Goal: Transaction & Acquisition: Purchase product/service

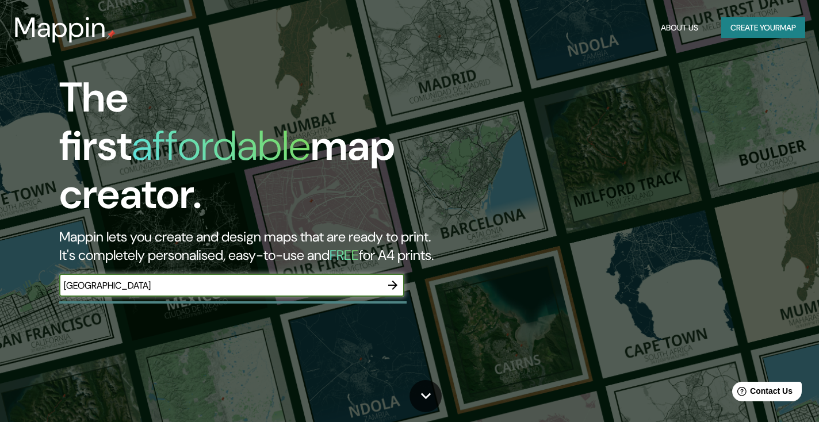
type input "montevideo"
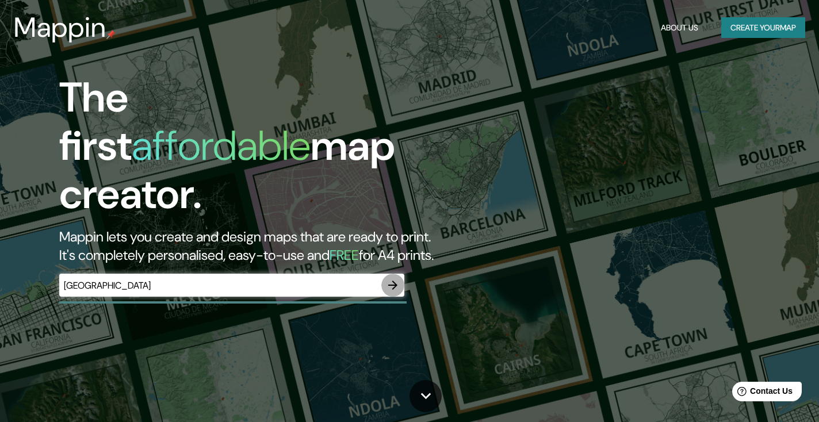
click at [388, 278] on icon "button" at bounding box center [393, 285] width 14 height 14
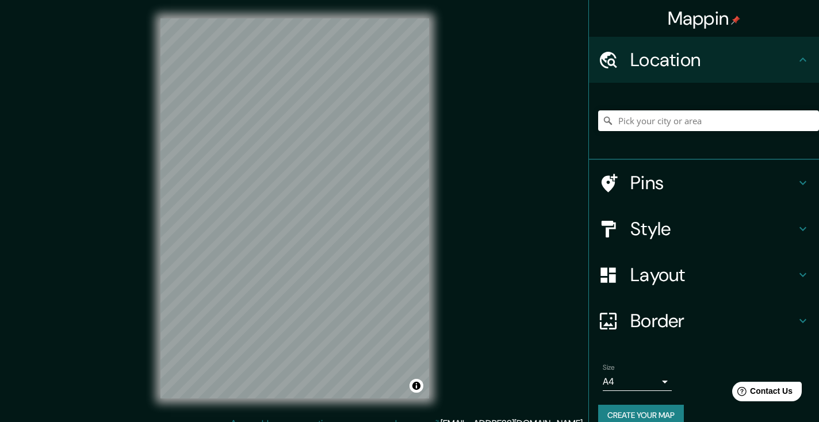
click at [656, 381] on body "Mappin Location Pins Style Layout Border Choose a border. Hint : you can make l…" at bounding box center [409, 211] width 819 height 422
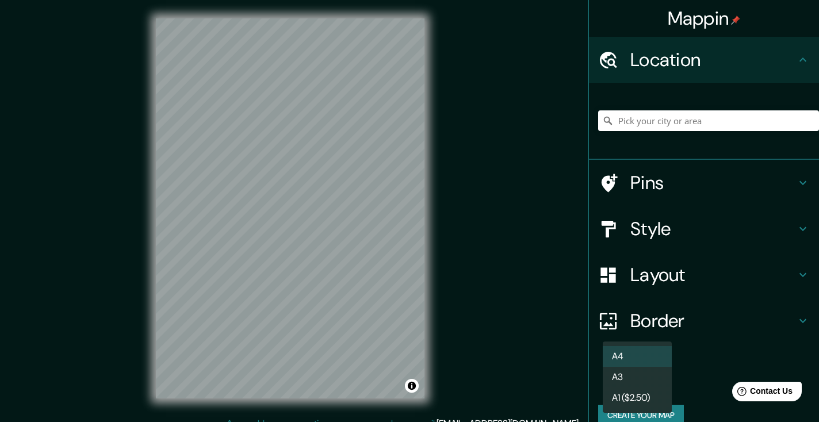
click at [656, 381] on li "A3" at bounding box center [637, 377] width 69 height 21
type input "a4"
click at [656, 381] on body "Mappin Location Pins Style Layout Border Choose a border. Hint : you can make l…" at bounding box center [409, 211] width 819 height 422
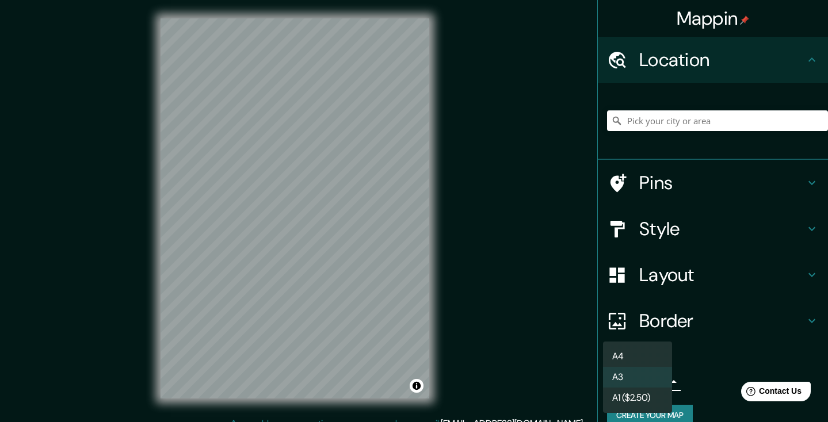
click at [655, 381] on li "A3" at bounding box center [637, 377] width 69 height 21
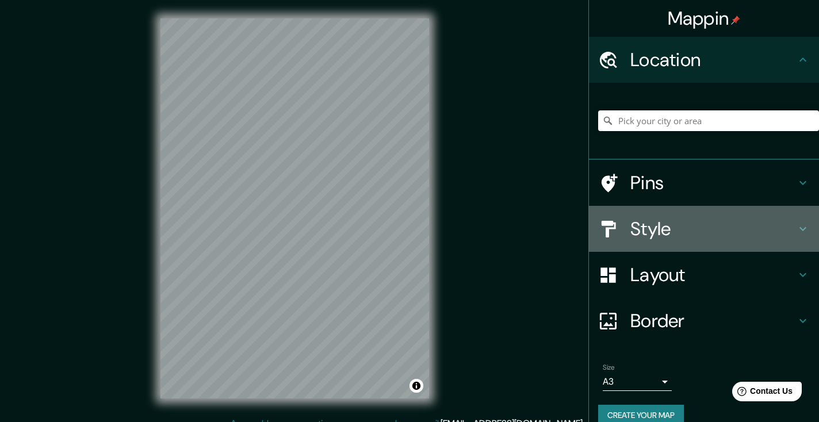
click at [680, 232] on h4 "Style" at bounding box center [713, 228] width 166 height 23
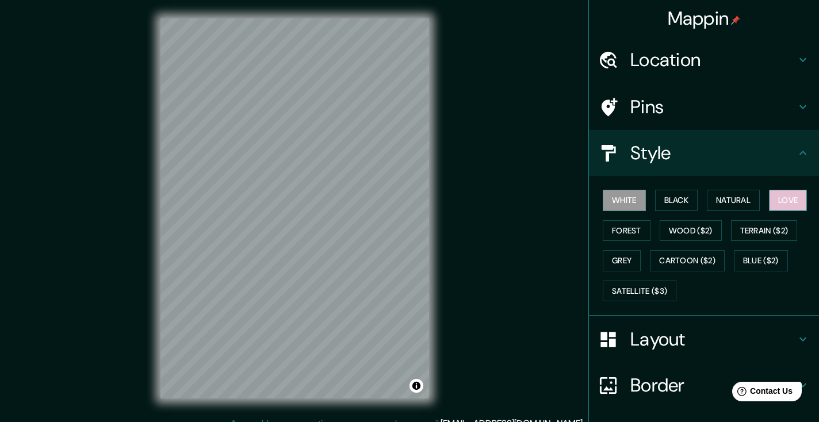
click at [792, 197] on button "Love" at bounding box center [788, 200] width 38 height 21
click at [666, 201] on button "Black" at bounding box center [676, 200] width 43 height 21
click at [628, 204] on button "White" at bounding box center [624, 200] width 43 height 21
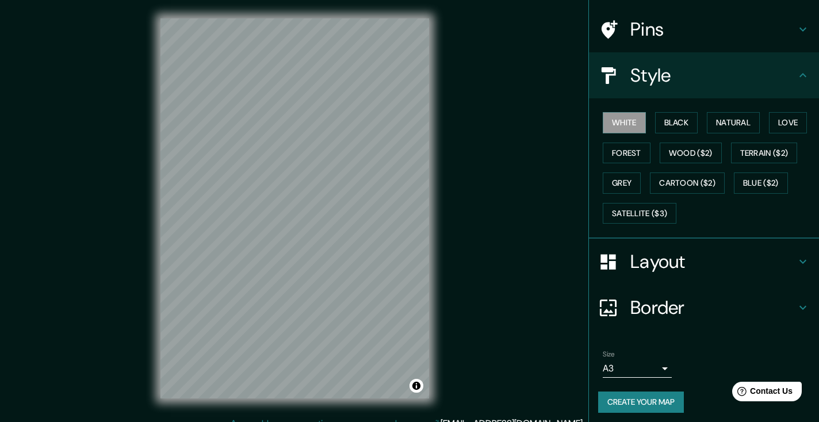
scroll to position [13, 0]
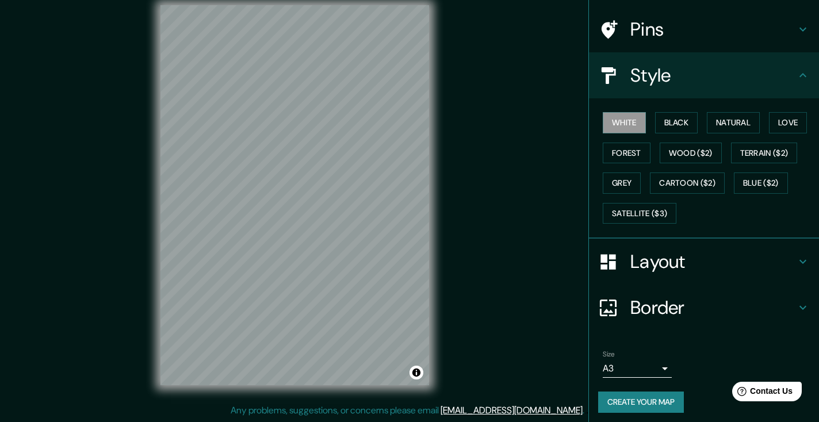
click at [639, 402] on button "Create your map" at bounding box center [641, 402] width 86 height 21
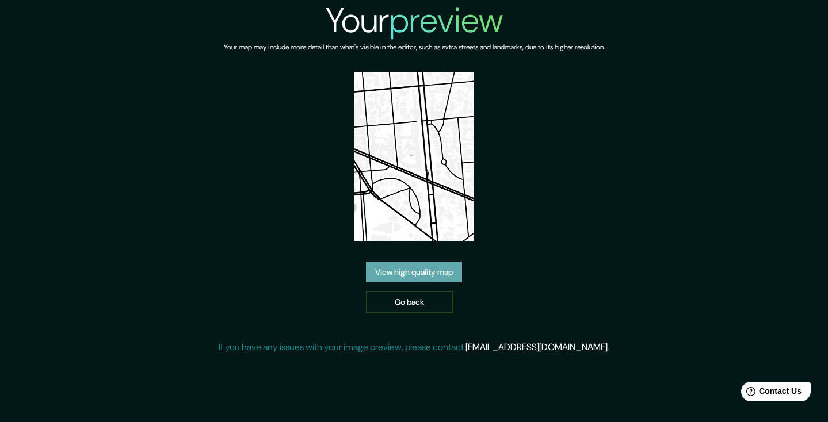
click at [445, 273] on link "View high quality map" at bounding box center [414, 272] width 96 height 21
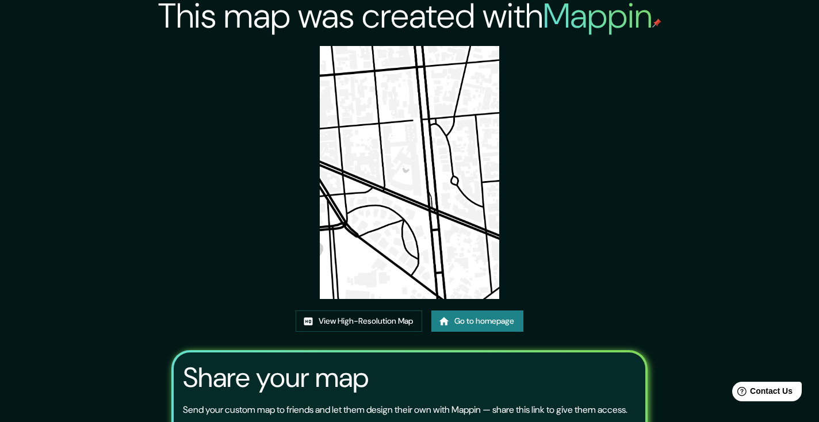
scroll to position [118, 0]
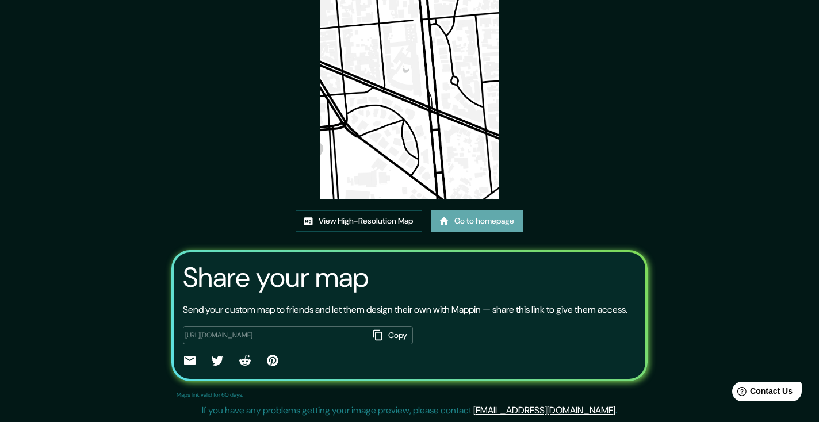
click at [472, 211] on link "Go to homepage" at bounding box center [477, 221] width 92 height 21
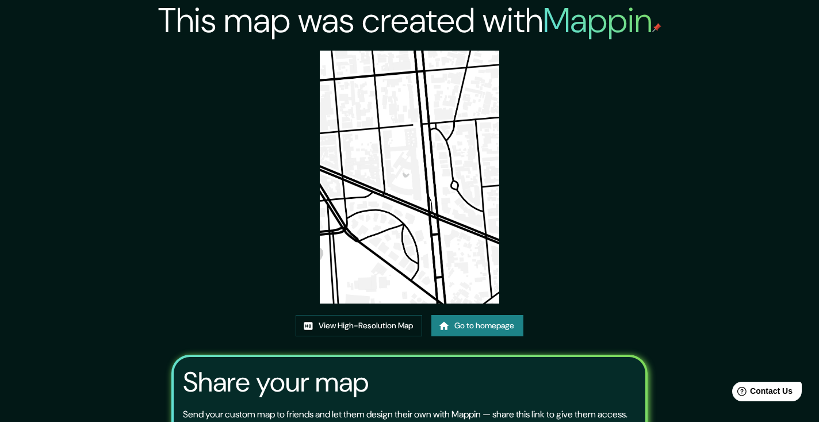
scroll to position [118, 0]
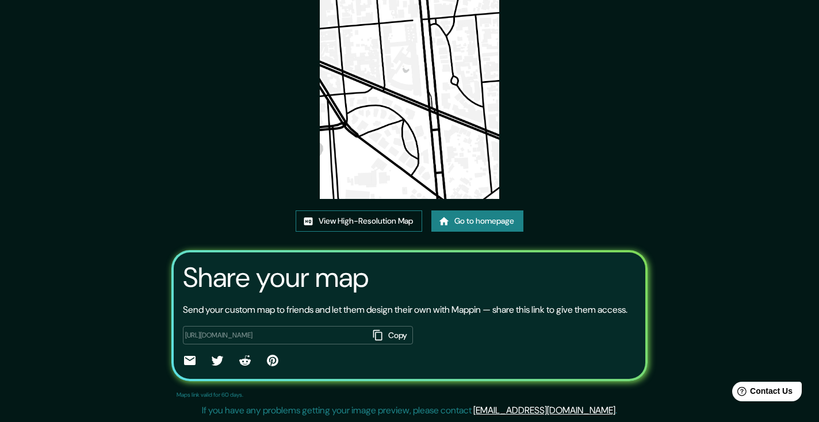
click at [363, 211] on link "View High-Resolution Map" at bounding box center [359, 221] width 127 height 21
